Goal: Information Seeking & Learning: Learn about a topic

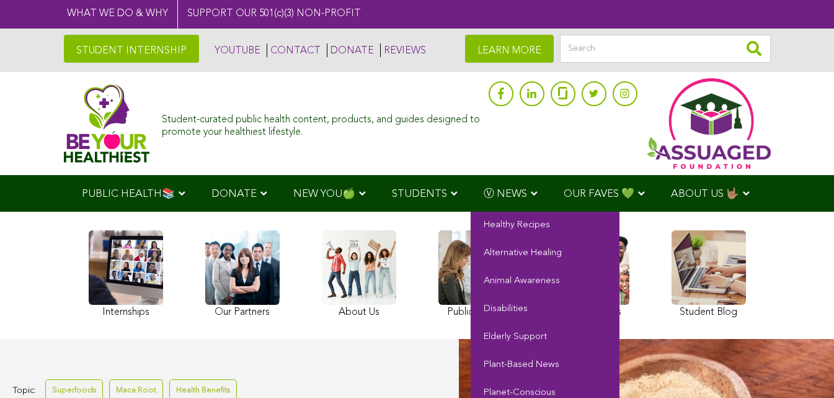
click at [484, 194] on span "Ⓥ NEWS" at bounding box center [505, 194] width 43 height 11
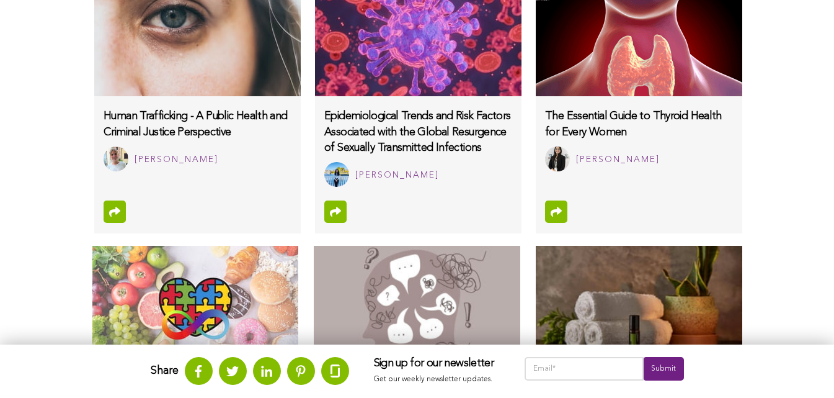
scroll to position [1368, 0]
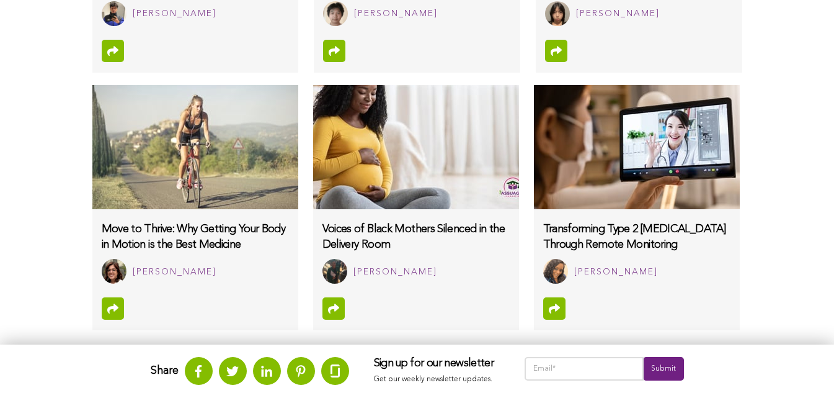
click at [313, 137] on img at bounding box center [416, 147] width 206 height 124
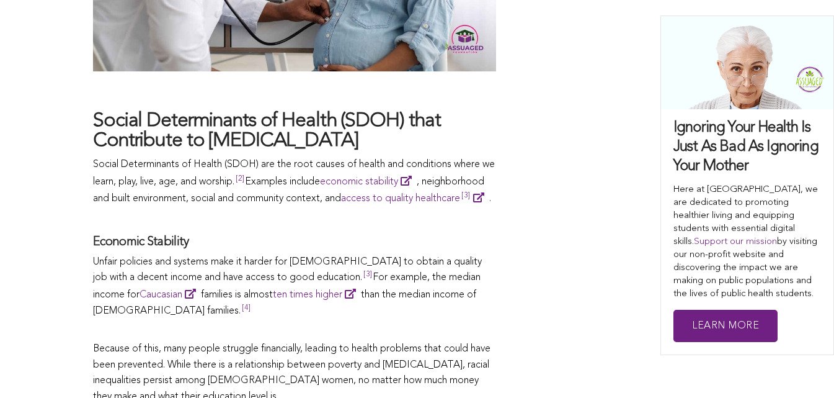
scroll to position [1417, 0]
